Goal: Information Seeking & Learning: Learn about a topic

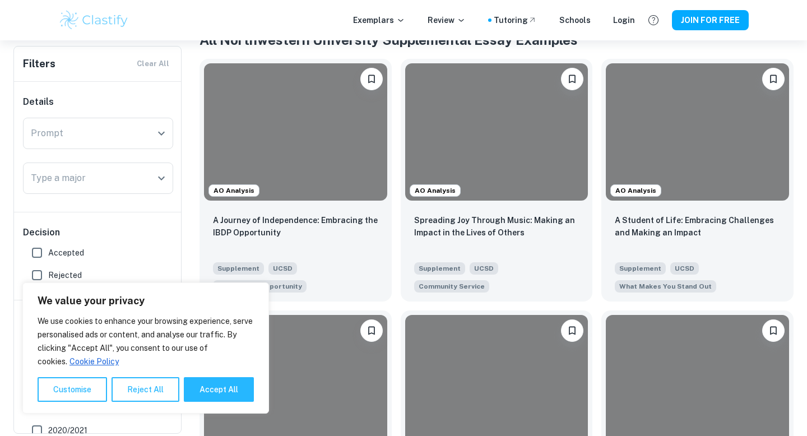
scroll to position [242, 0]
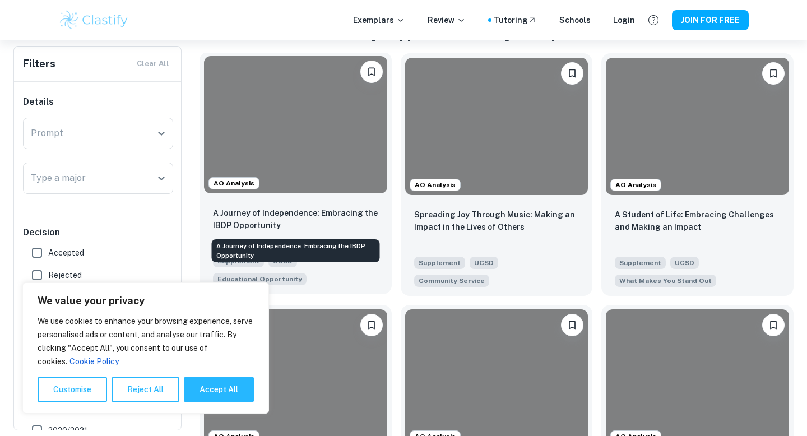
click at [275, 211] on p "A Journey of Independence: Embracing the IBDP Opportunity" at bounding box center [295, 219] width 165 height 25
